Goal: Find specific page/section: Find specific page/section

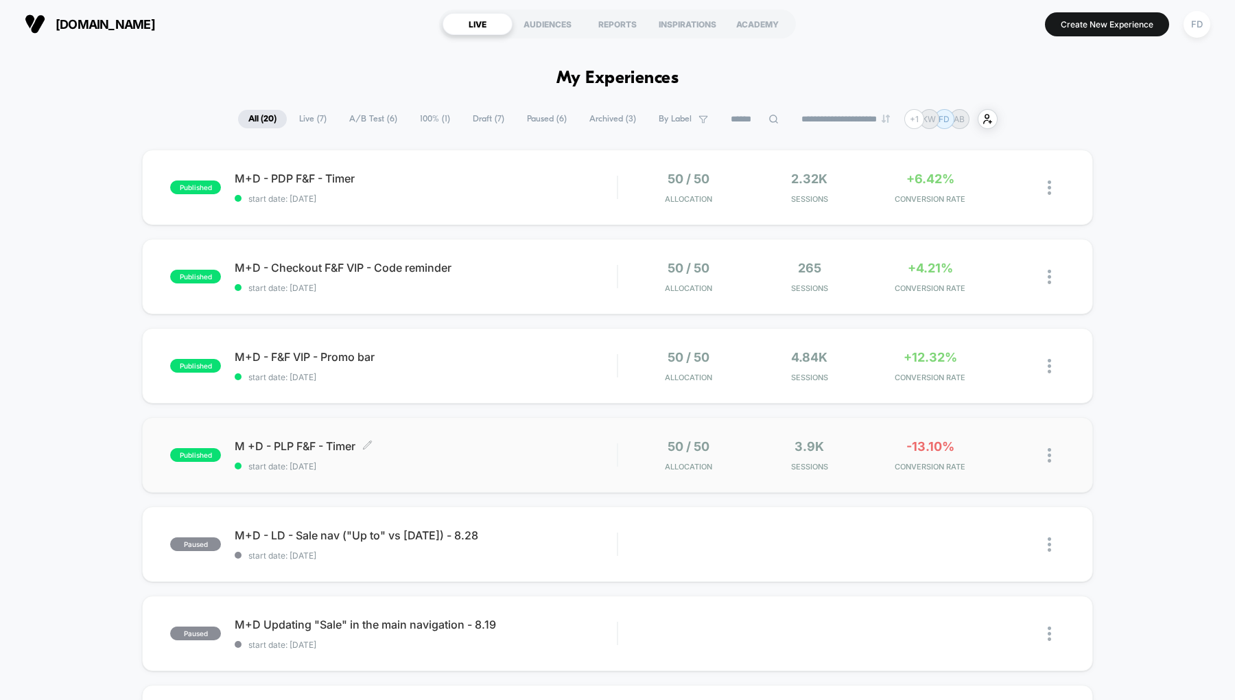
click at [301, 446] on span "M +D - PLP F&F - Timer Click to edit experience details" at bounding box center [426, 446] width 382 height 14
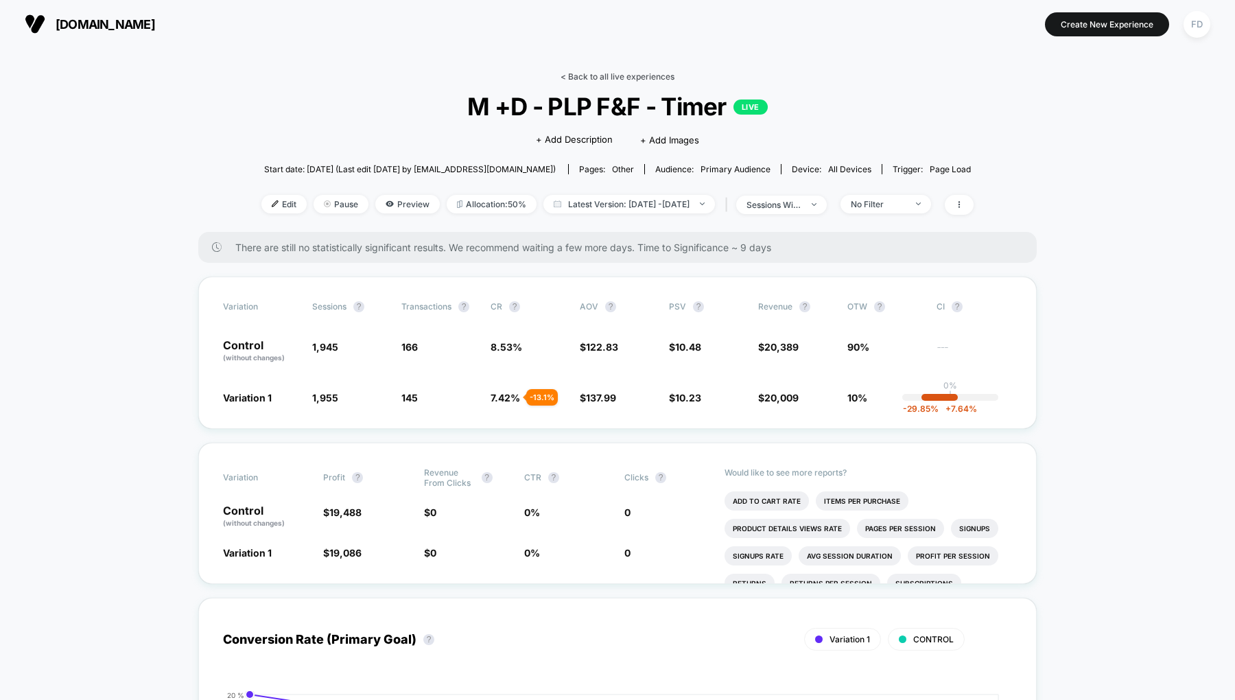
click at [609, 71] on link "< Back to all live experiences" at bounding box center [618, 76] width 114 height 10
